Goal: Transaction & Acquisition: Purchase product/service

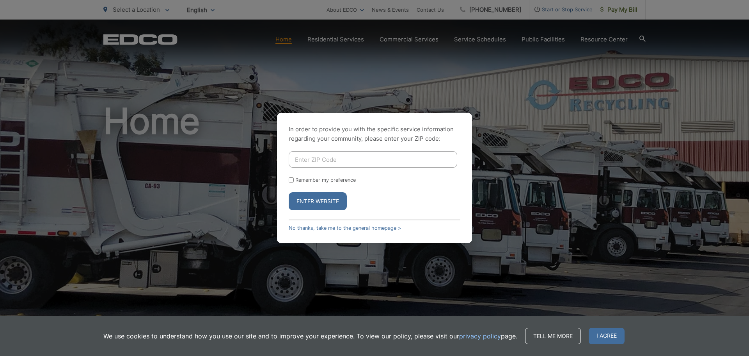
click at [317, 158] on input "Enter ZIP Code" at bounding box center [373, 159] width 169 height 16
type input "92078"
click at [291, 178] on input "Remember my preference" at bounding box center [291, 179] width 5 height 5
checkbox input "true"
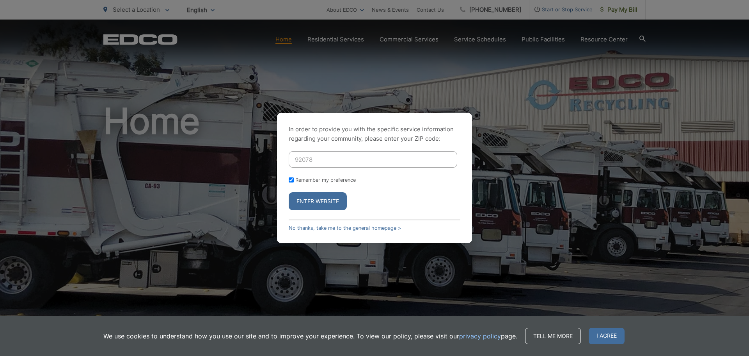
click at [298, 201] on button "Enter Website" at bounding box center [318, 201] width 58 height 18
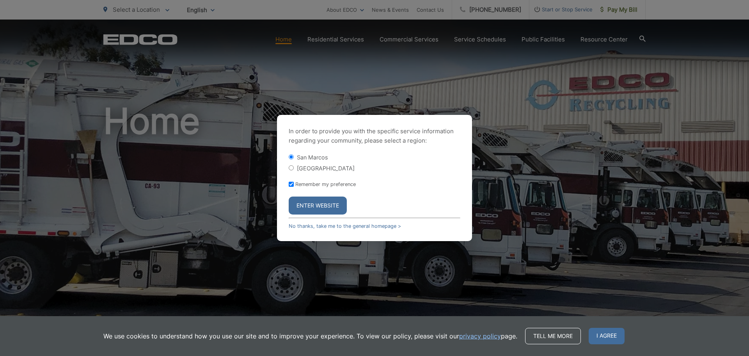
click at [314, 209] on button "Enter Website" at bounding box center [318, 205] width 58 height 18
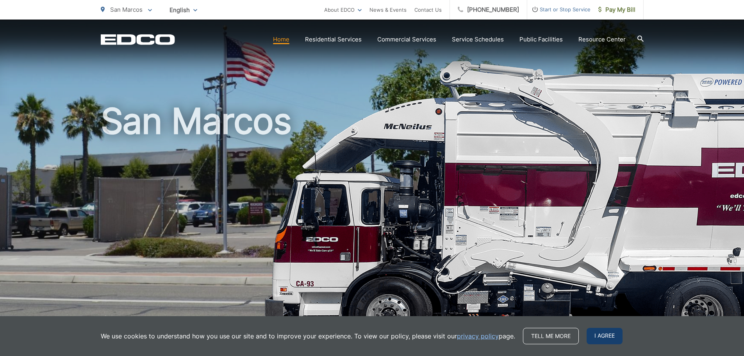
click at [610, 331] on span "I agree" at bounding box center [604, 335] width 36 height 16
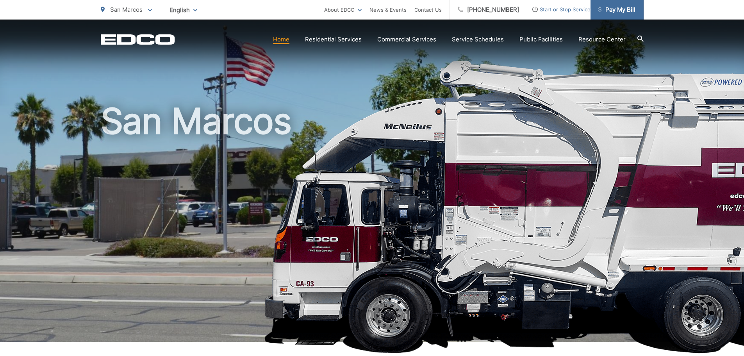
click at [628, 7] on span "Pay My Bill" at bounding box center [616, 9] width 37 height 9
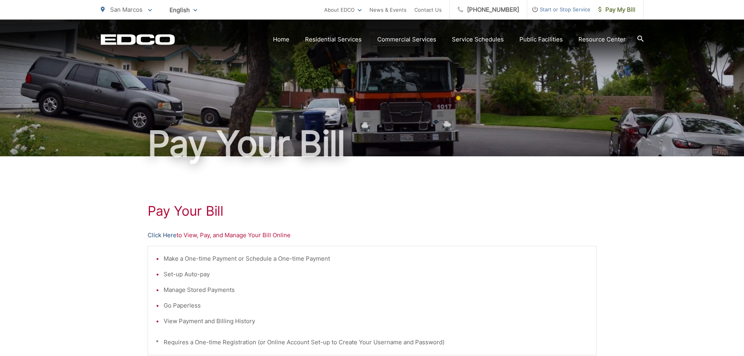
click at [167, 238] on link "Click Here" at bounding box center [162, 234] width 29 height 9
